Goal: Task Accomplishment & Management: Use online tool/utility

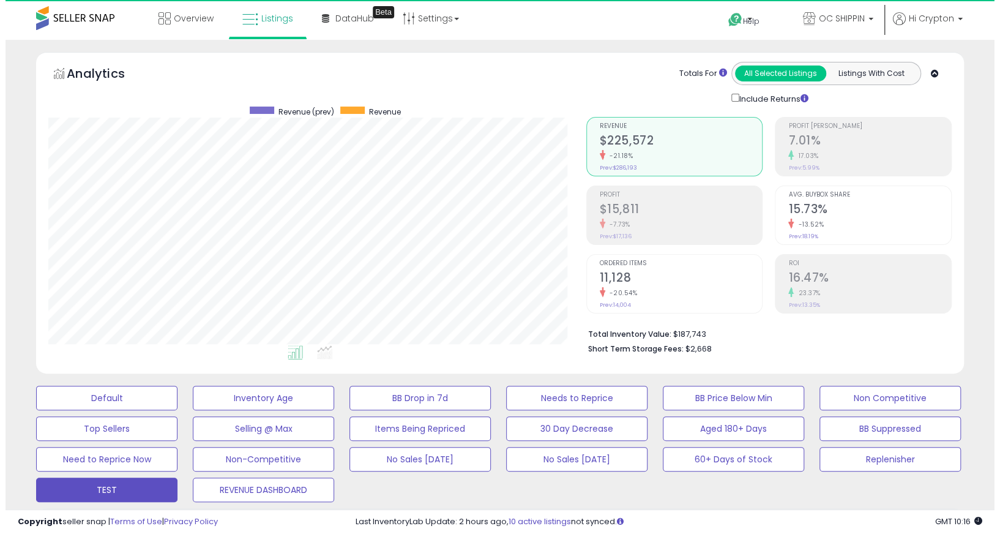
scroll to position [250, 538]
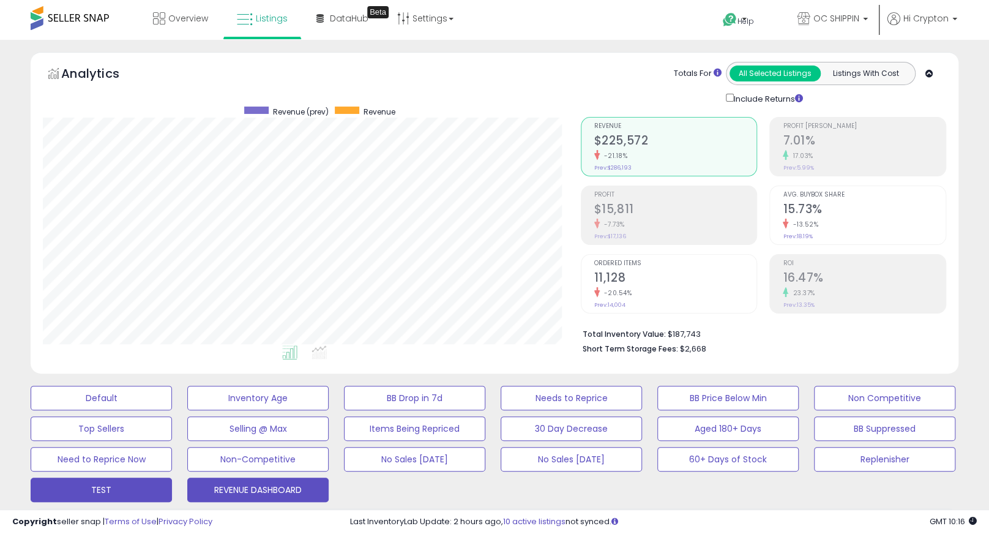
click at [236, 481] on button "REVENUE DASHBOARD" at bounding box center [257, 490] width 141 height 24
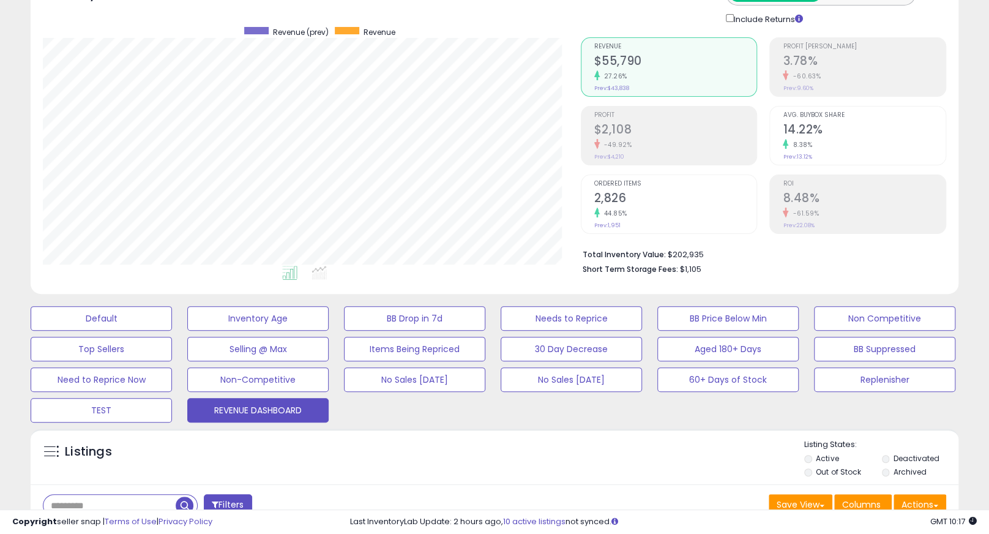
scroll to position [153, 0]
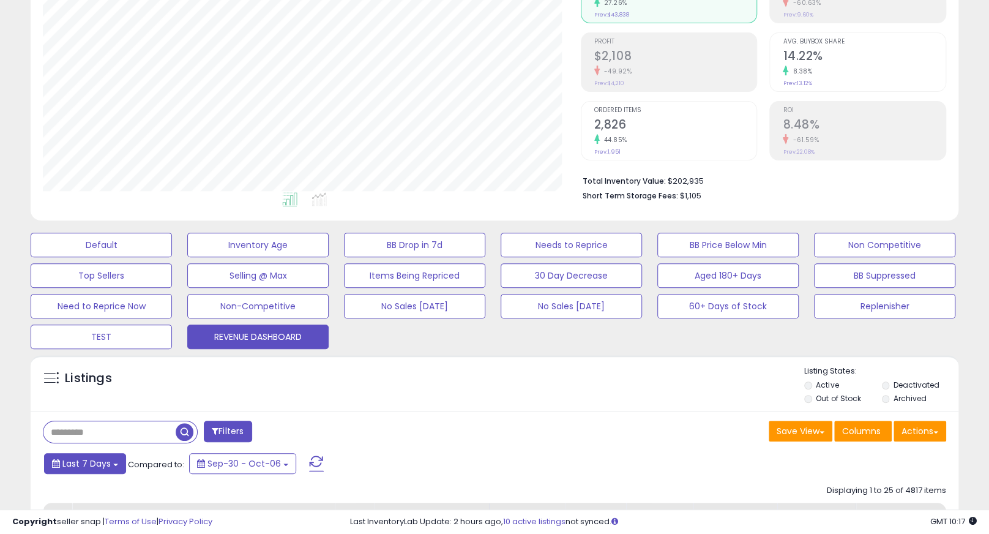
click at [118, 470] on button "Last 7 Days" at bounding box center [85, 463] width 82 height 21
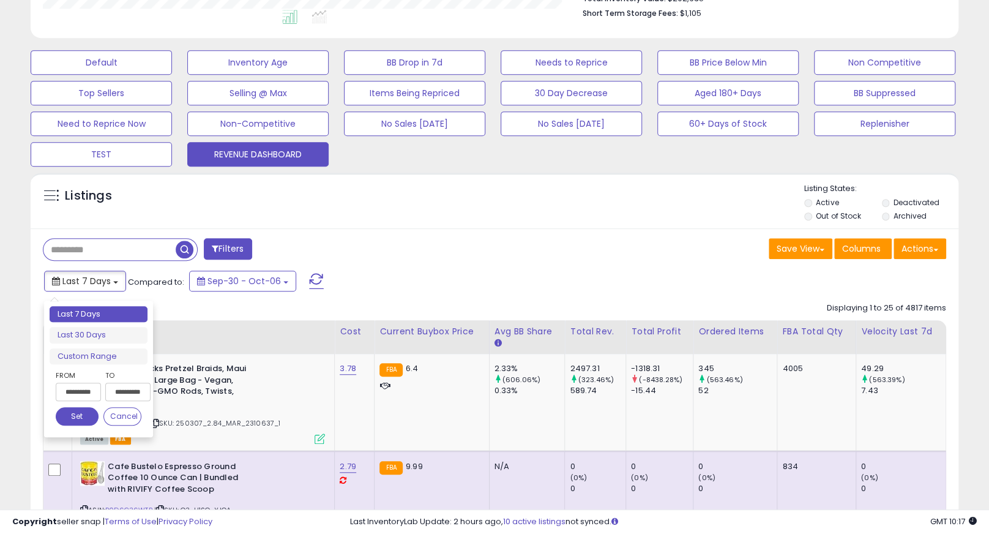
scroll to position [459, 0]
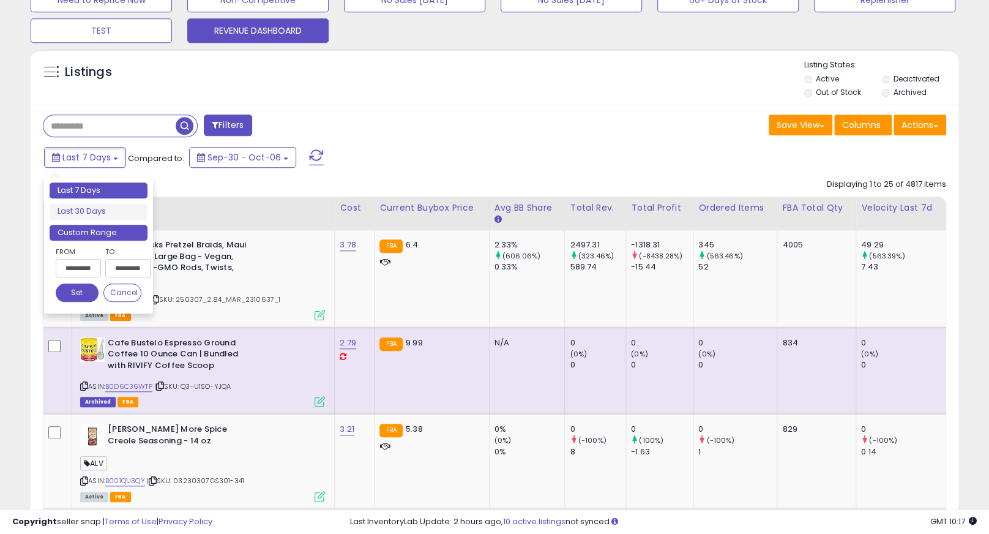
click at [111, 234] on li "Custom Range" at bounding box center [99, 233] width 98 height 17
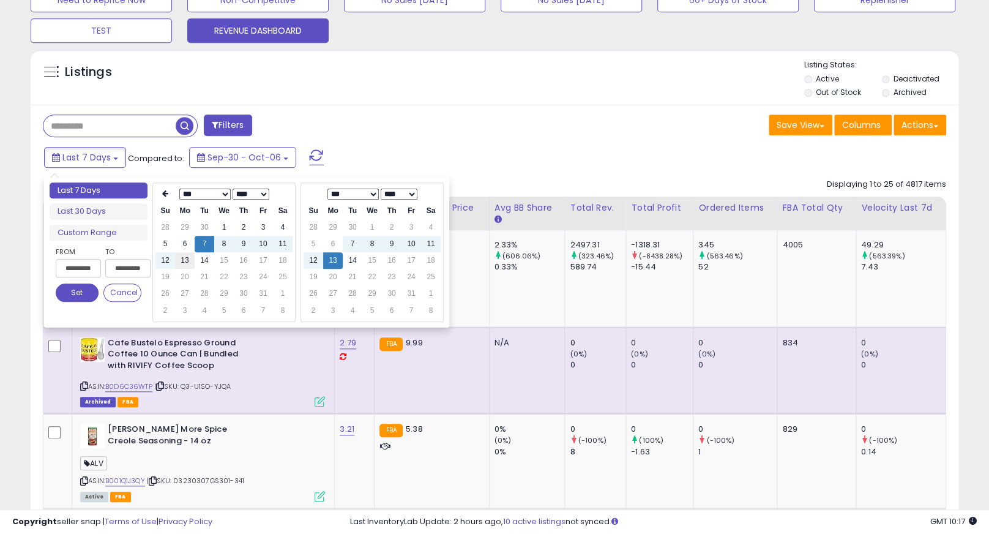
type input "**********"
click at [187, 261] on td "13" at bounding box center [185, 260] width 20 height 17
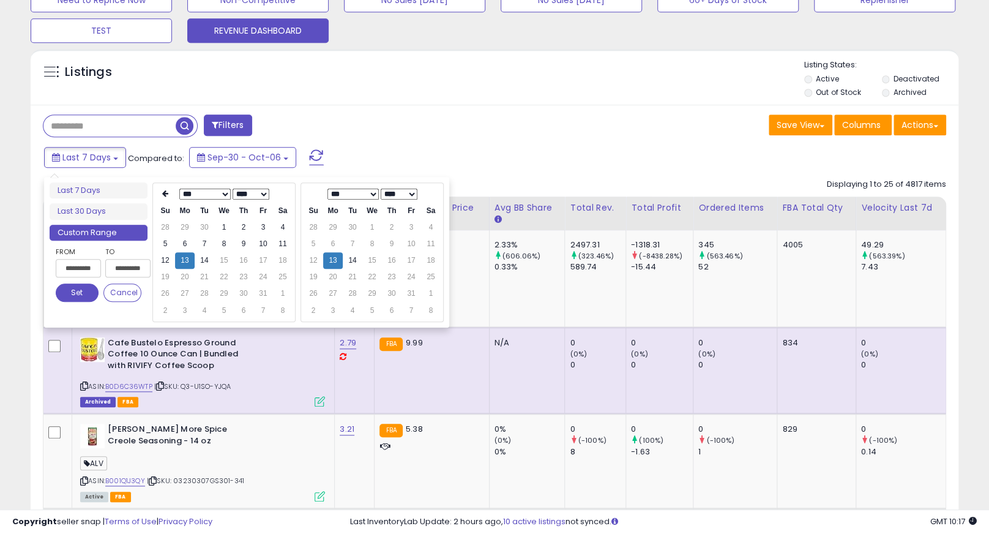
click at [77, 296] on button "Set" at bounding box center [77, 292] width 43 height 18
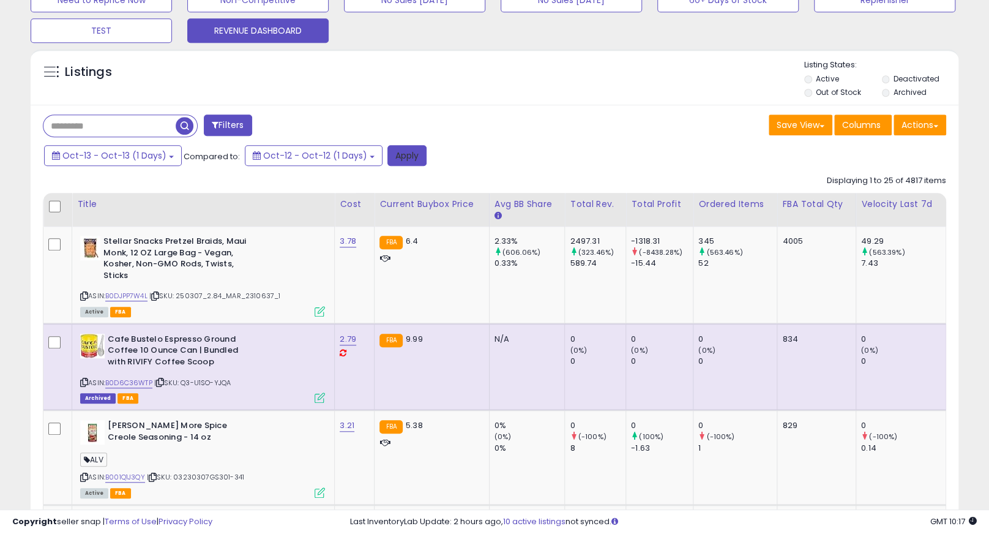
click at [397, 155] on button "Apply" at bounding box center [407, 155] width 39 height 21
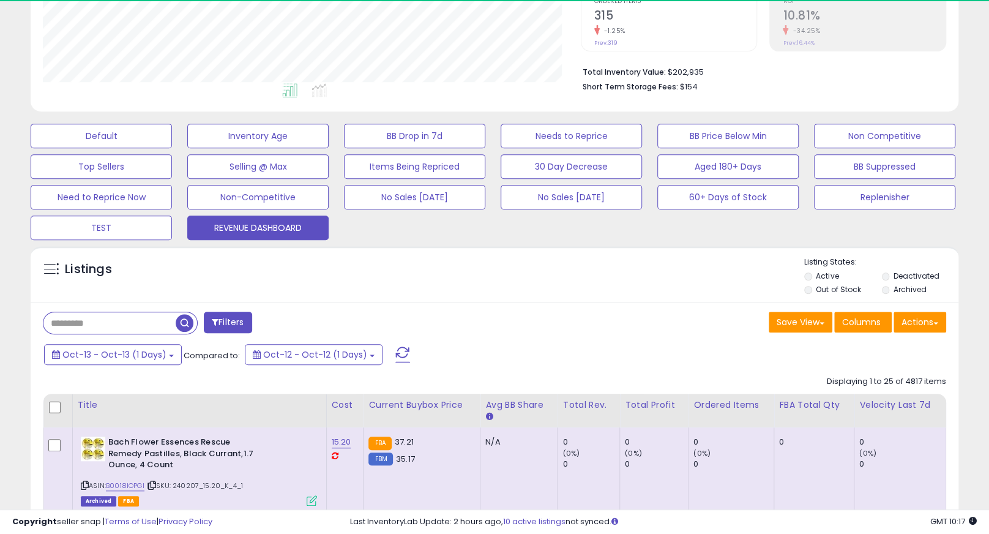
scroll to position [250, 538]
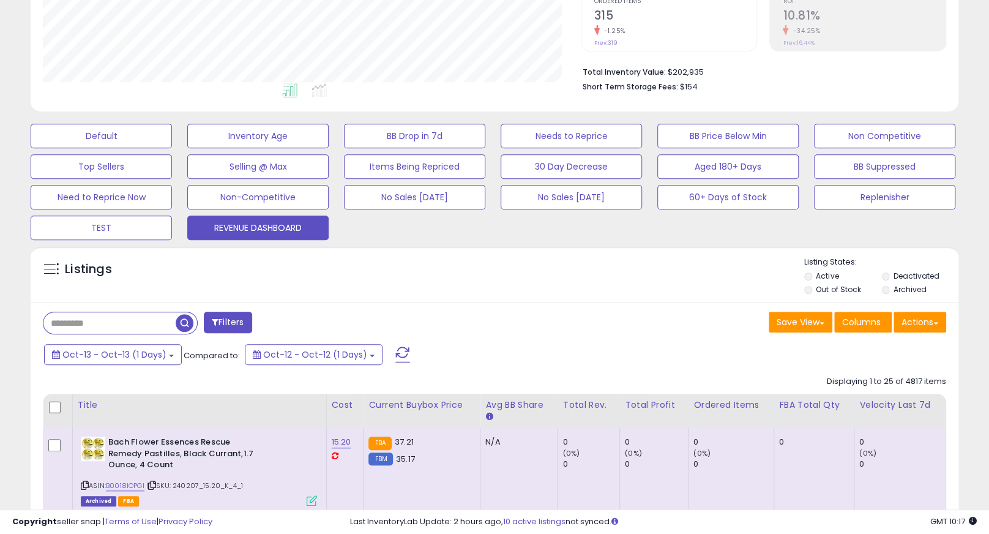
click at [579, 297] on div "Listings" at bounding box center [495, 278] width 928 height 42
click at [898, 319] on button "Actions" at bounding box center [920, 322] width 53 height 21
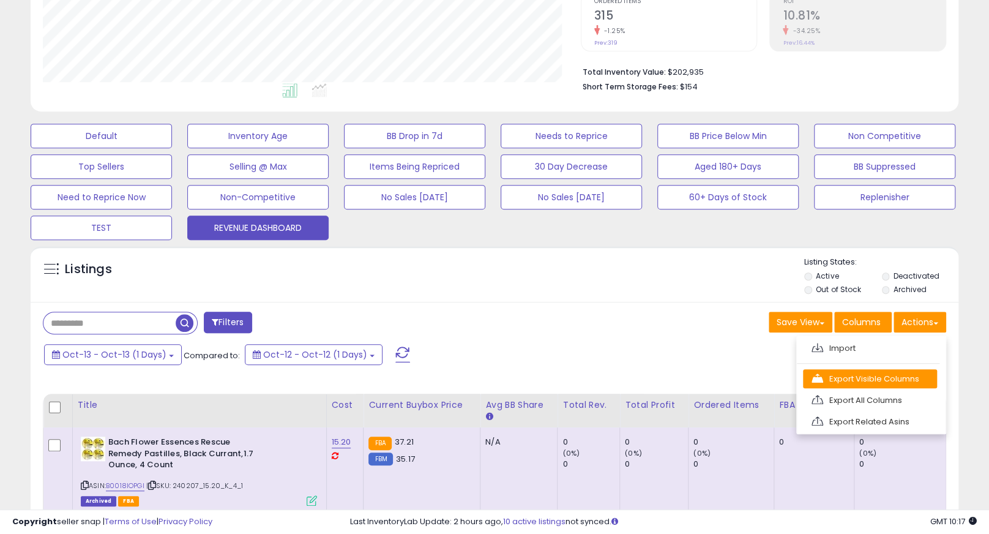
click at [874, 369] on link "Export Visible Columns" at bounding box center [870, 378] width 134 height 19
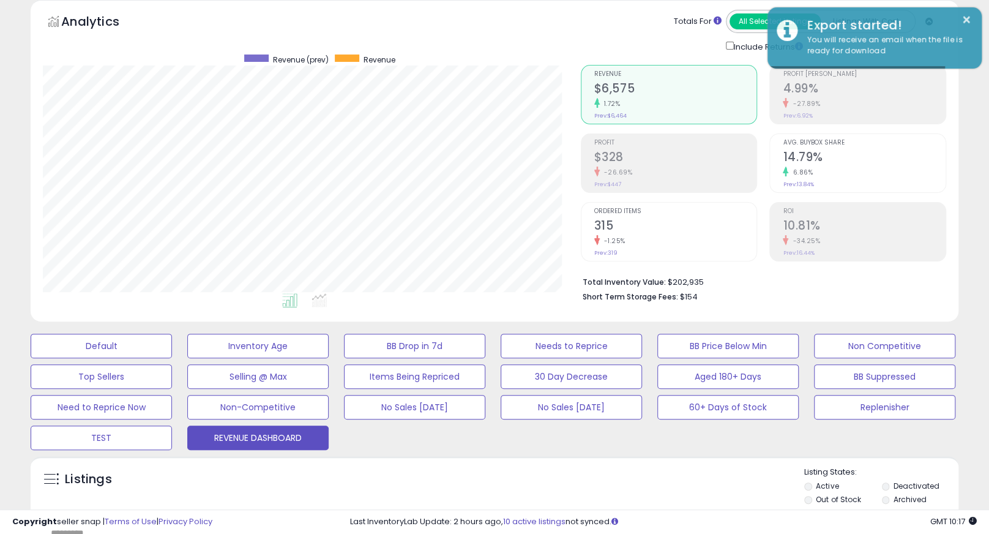
scroll to position [49, 0]
